Goal: Transaction & Acquisition: Purchase product/service

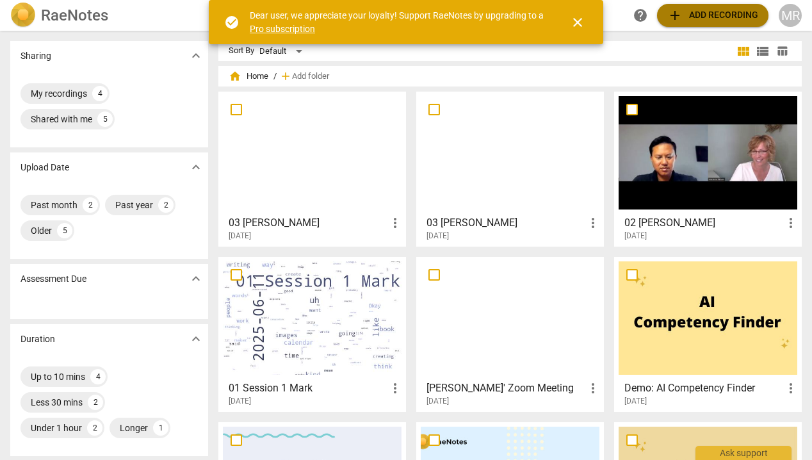
click at [707, 17] on span "add Add recording" at bounding box center [713, 15] width 91 height 15
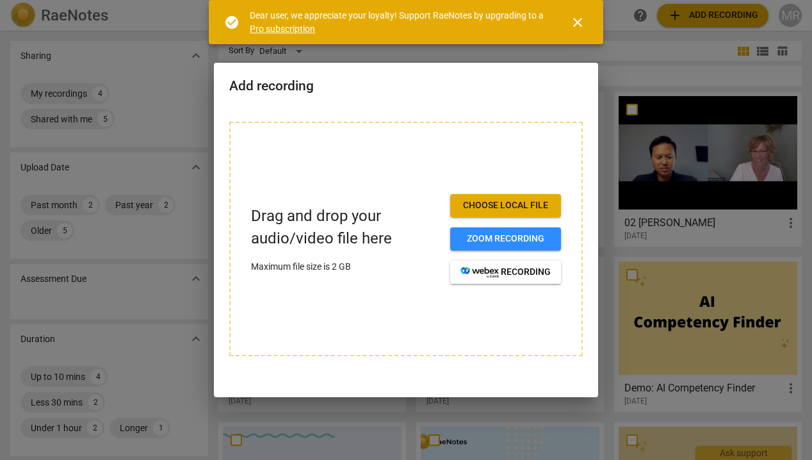
click at [579, 22] on span "close" at bounding box center [577, 22] width 15 height 15
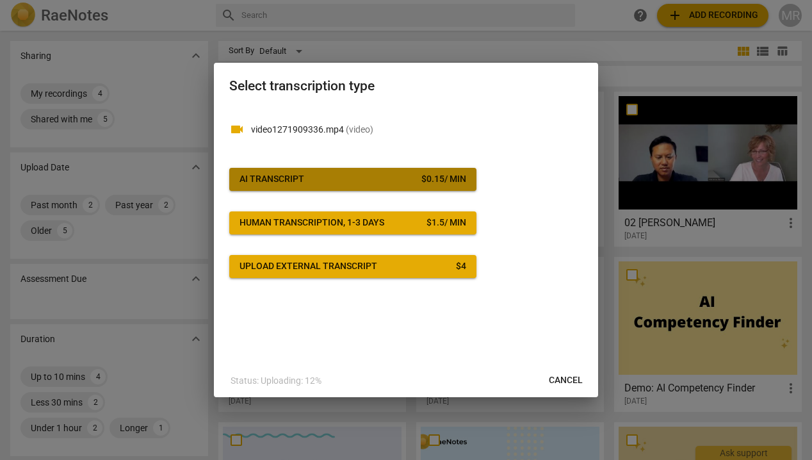
click at [350, 177] on span "AI Transcript $ 0.15 / min" at bounding box center [353, 179] width 227 height 13
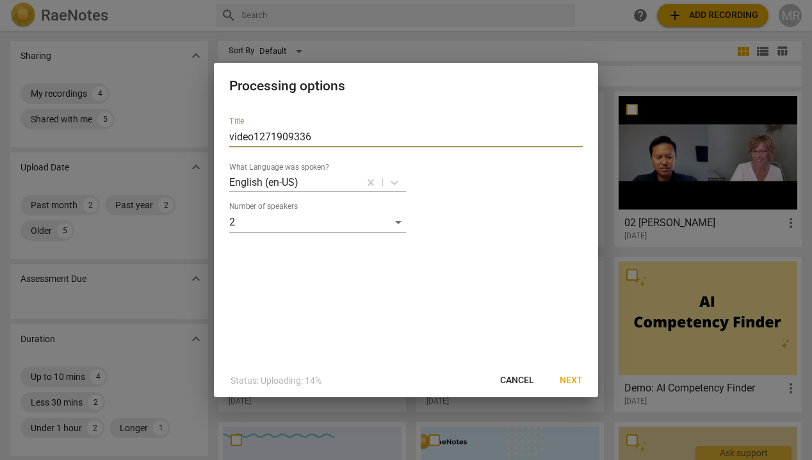
drag, startPoint x: 325, startPoint y: 133, endPoint x: -53, endPoint y: 156, distance: 378.7
click at [0, 0] on html "RaeNotes search help add Add recording MR [PERSON_NAME] expand_more My recordin…" at bounding box center [406, 0] width 812 height 0
type input "05 [PERSON_NAME]"
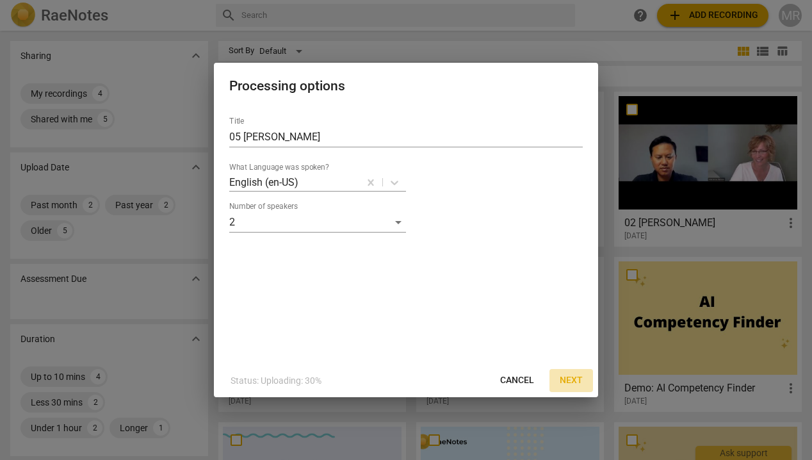
click at [571, 379] on span "Next" at bounding box center [571, 380] width 23 height 13
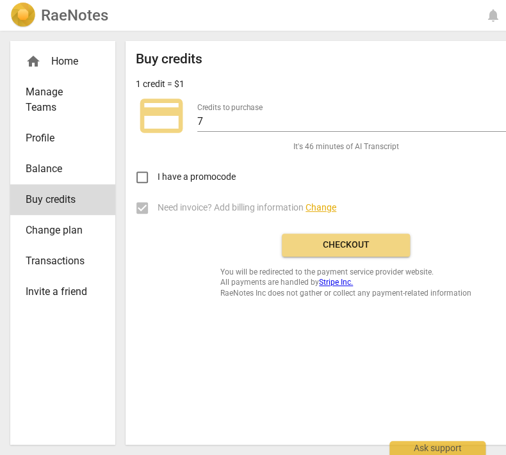
click at [493, 108] on div "Credits to purchase 7" at bounding box center [371, 117] width 348 height 29
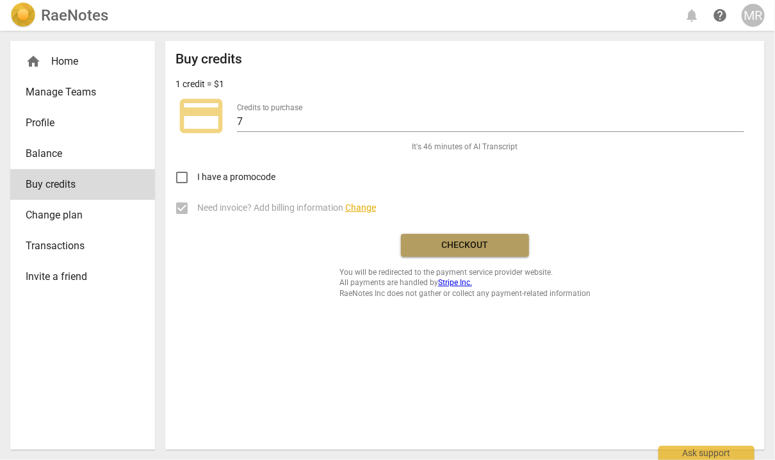
click at [462, 243] on span "Checkout" at bounding box center [465, 245] width 108 height 13
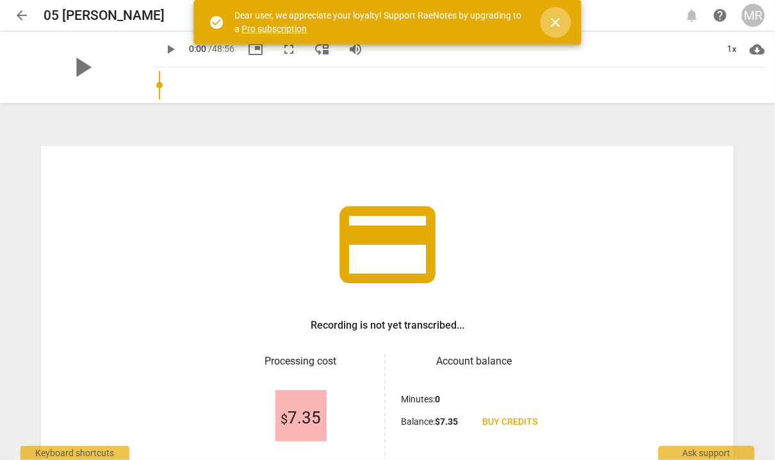
click at [559, 20] on span "close" at bounding box center [555, 22] width 15 height 15
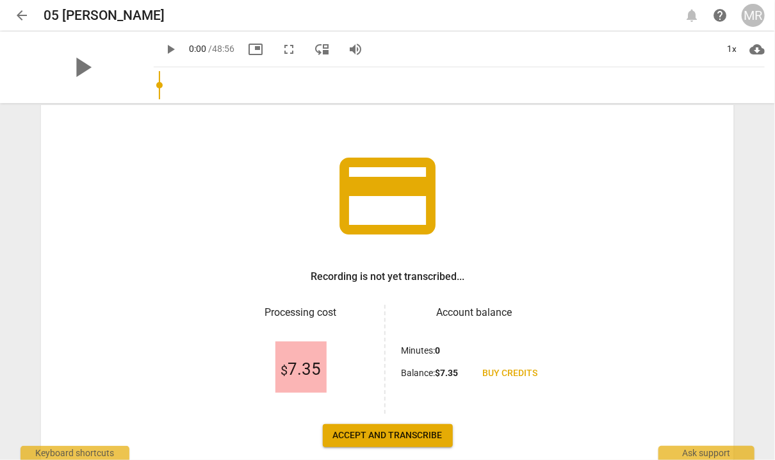
scroll to position [118, 0]
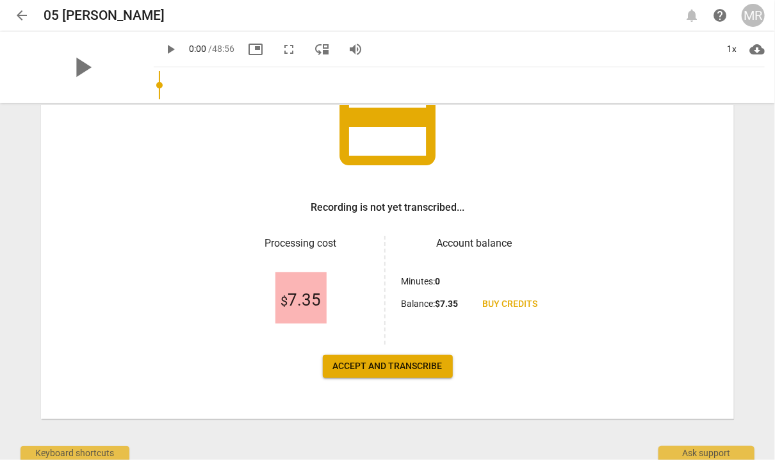
click at [351, 370] on span "Accept and transcribe" at bounding box center [388, 366] width 110 height 13
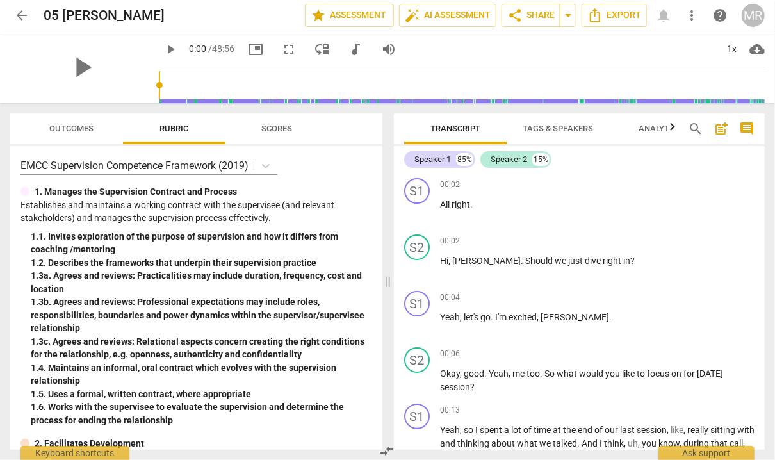
click at [773, 253] on div "Transcript Tags & Speakers Analytics search post_add comment Speaker 1 85% Spea…" at bounding box center [582, 281] width 386 height 357
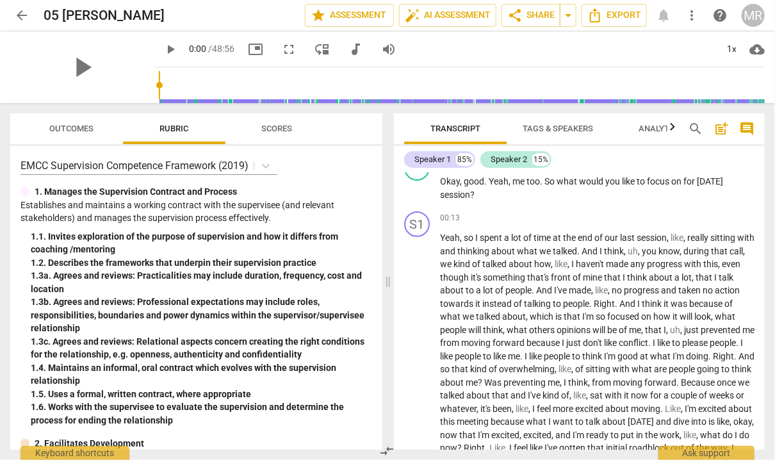
scroll to position [0, 0]
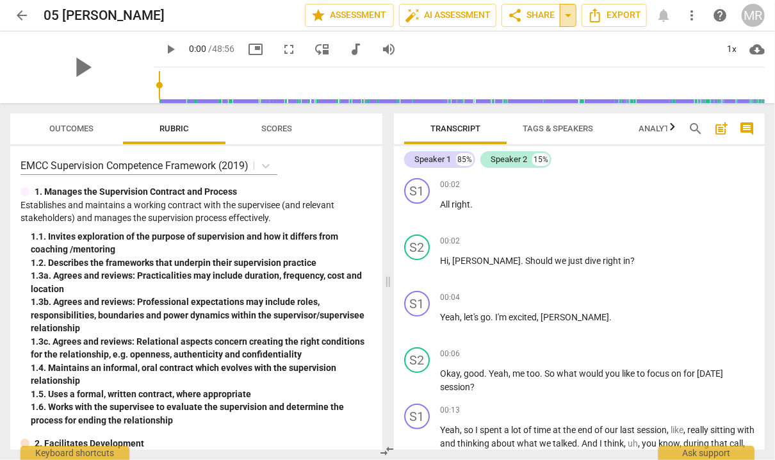
click at [568, 20] on span "arrow_drop_down" at bounding box center [568, 15] width 15 height 15
click at [501, 36] on span "Available only to you" at bounding box center [512, 38] width 73 height 12
click at [538, 13] on span "share Share" at bounding box center [530, 15] width 47 height 15
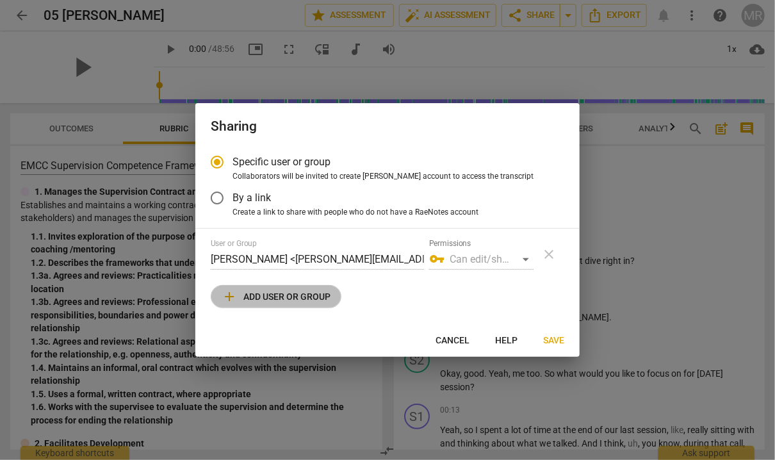
click at [273, 303] on span "add Add user or group" at bounding box center [276, 296] width 109 height 15
radio input "false"
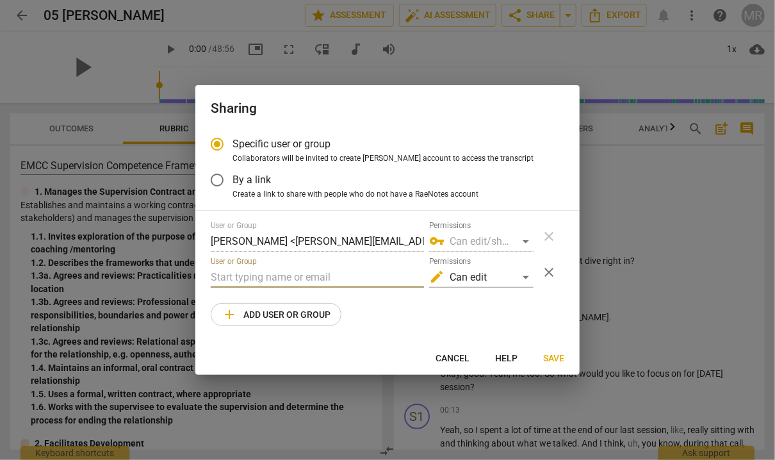
click at [264, 273] on input "text" at bounding box center [317, 277] width 213 height 20
drag, startPoint x: 266, startPoint y: 275, endPoint x: 169, endPoint y: 281, distance: 96.9
click at [169, 281] on div "Sharing Specific user or group Collaborators will be invited to create RaeNotes…" at bounding box center [387, 230] width 775 height 460
paste input "@canadacoachacademy.com"
type input "jennifer@canadacoachacademy.com"
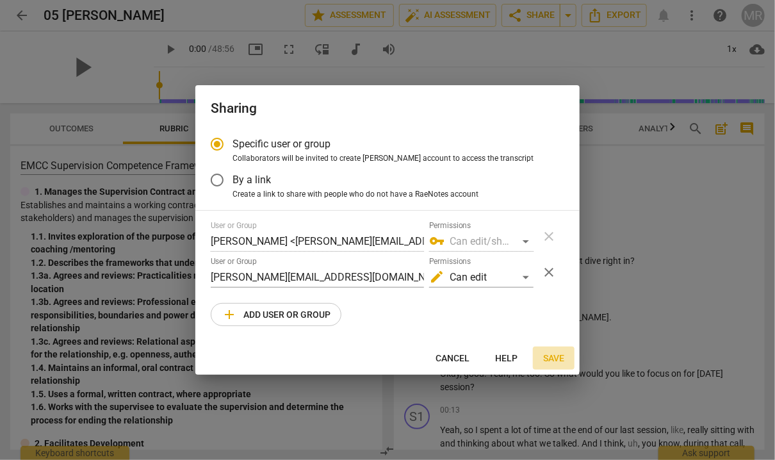
click at [560, 357] on span "Save" at bounding box center [553, 358] width 21 height 13
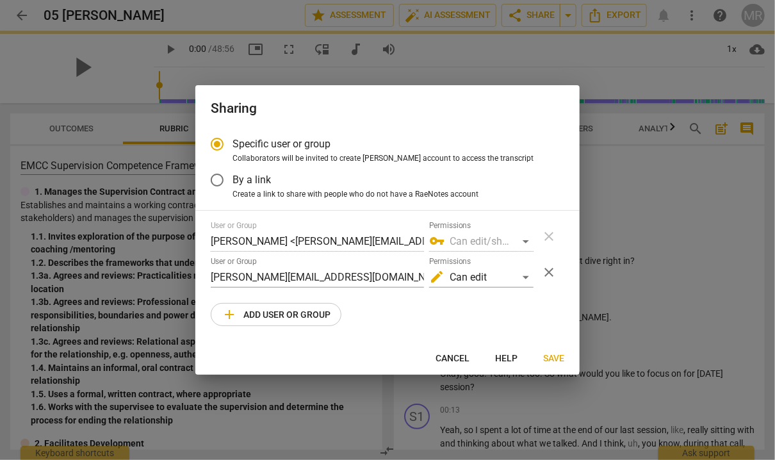
radio input "false"
type input "Jennifer Gaudette <jennifer@canadacoachacademy.com>"
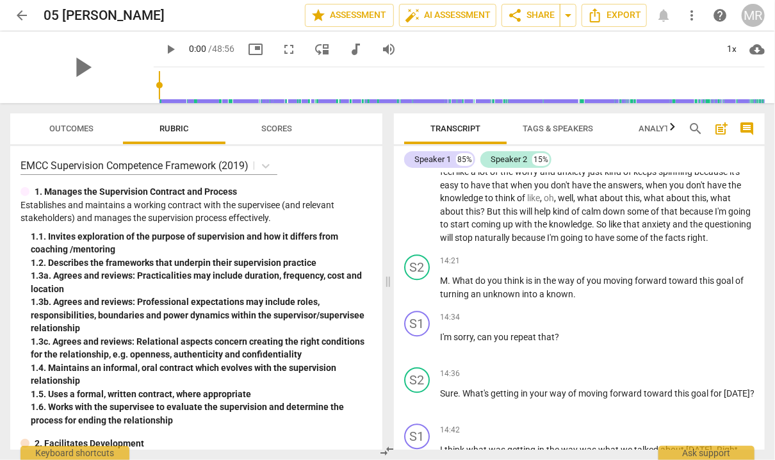
scroll to position [3331, 0]
